Goal: Task Accomplishment & Management: Manage account settings

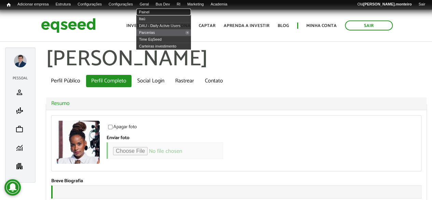
click at [158, 11] on link "Painel" at bounding box center [163, 12] width 55 height 7
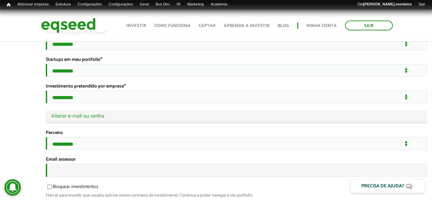
scroll to position [1306, 0]
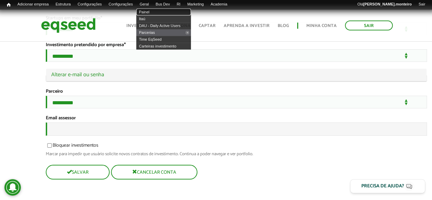
click at [154, 13] on link "Painel" at bounding box center [163, 12] width 55 height 7
